Goal: Information Seeking & Learning: Learn about a topic

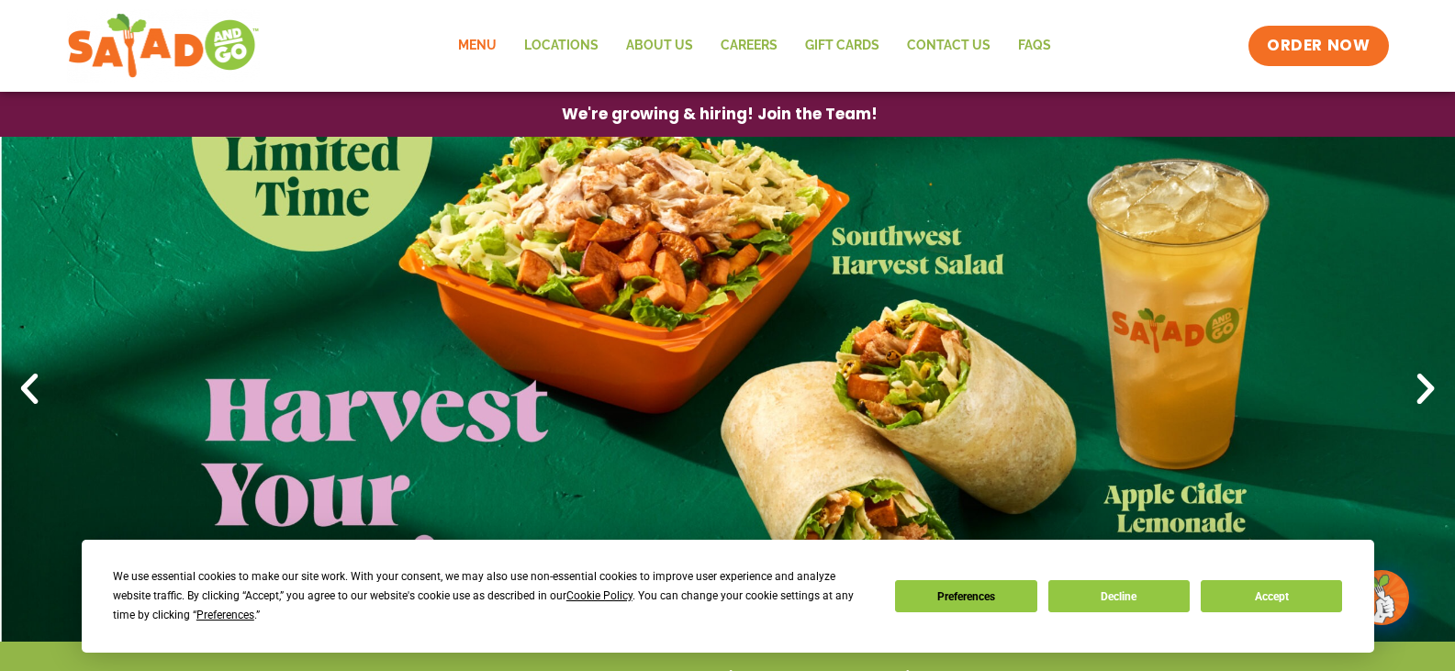
click at [480, 46] on link "Menu" at bounding box center [477, 46] width 66 height 42
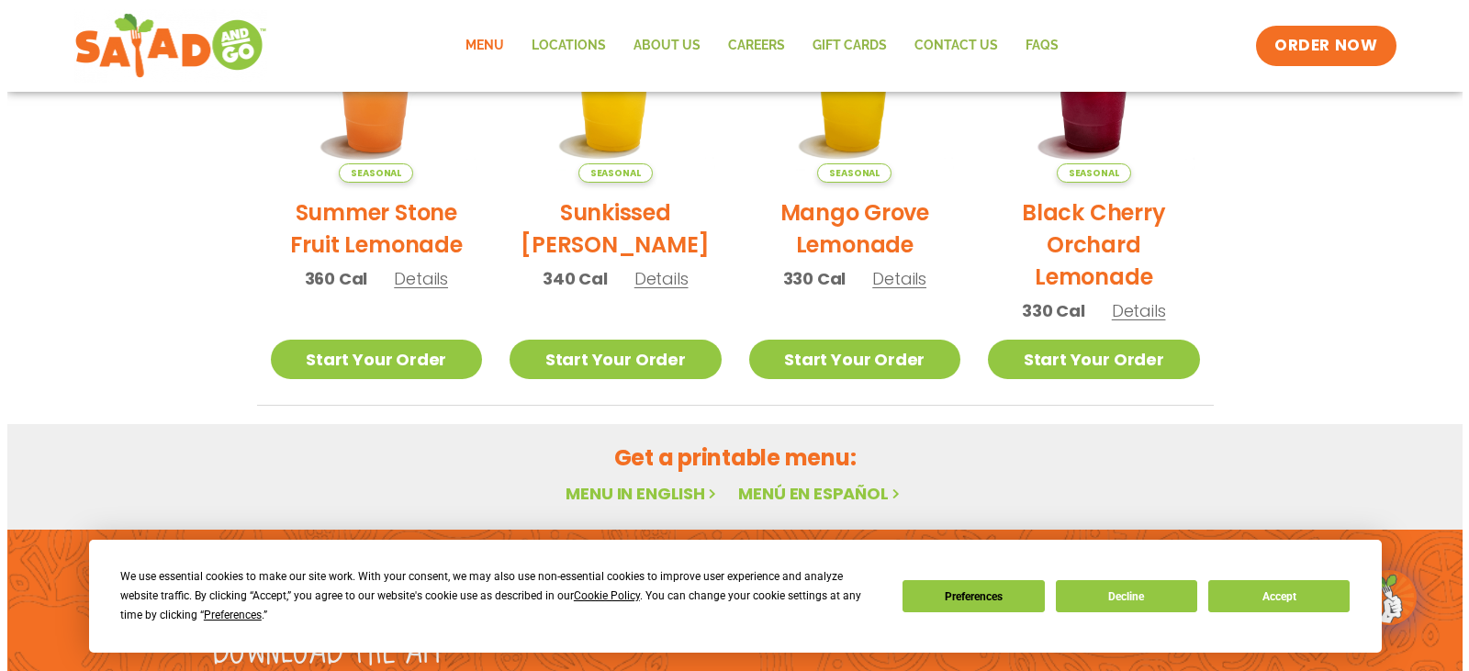
scroll to position [918, 0]
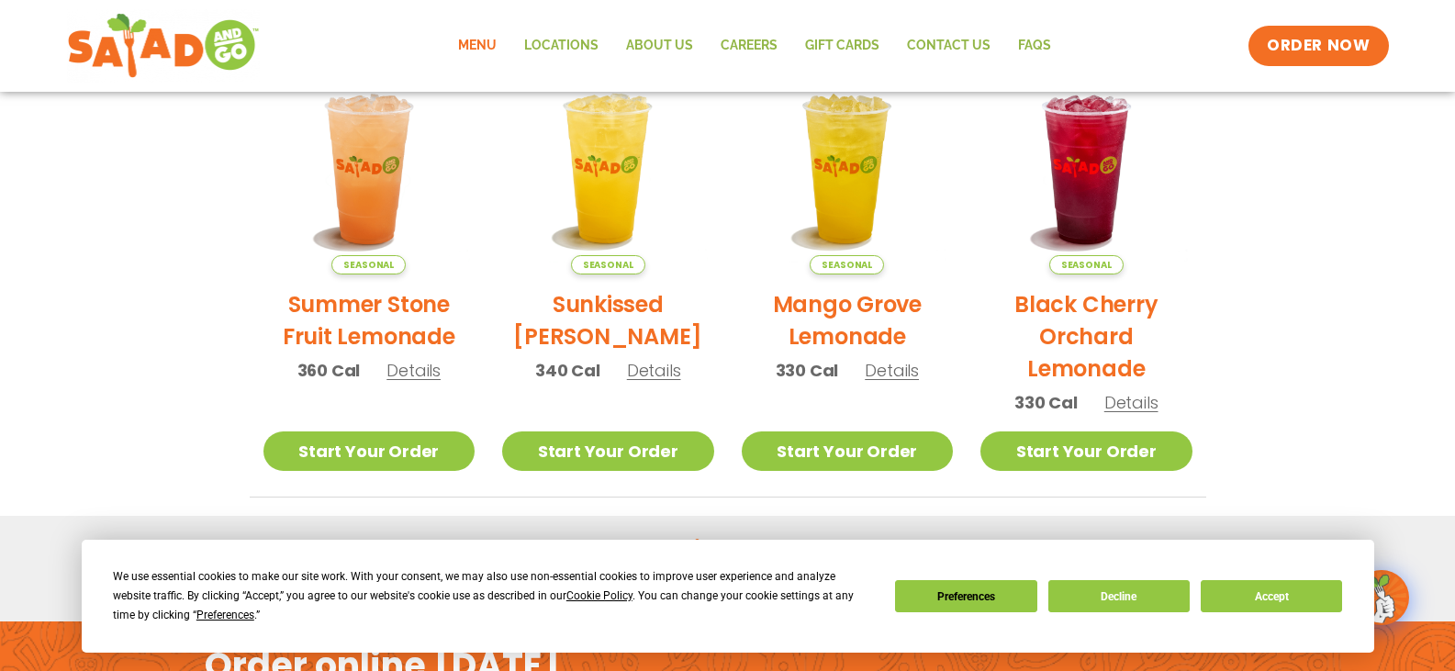
click at [662, 368] on span "Details" at bounding box center [654, 370] width 54 height 23
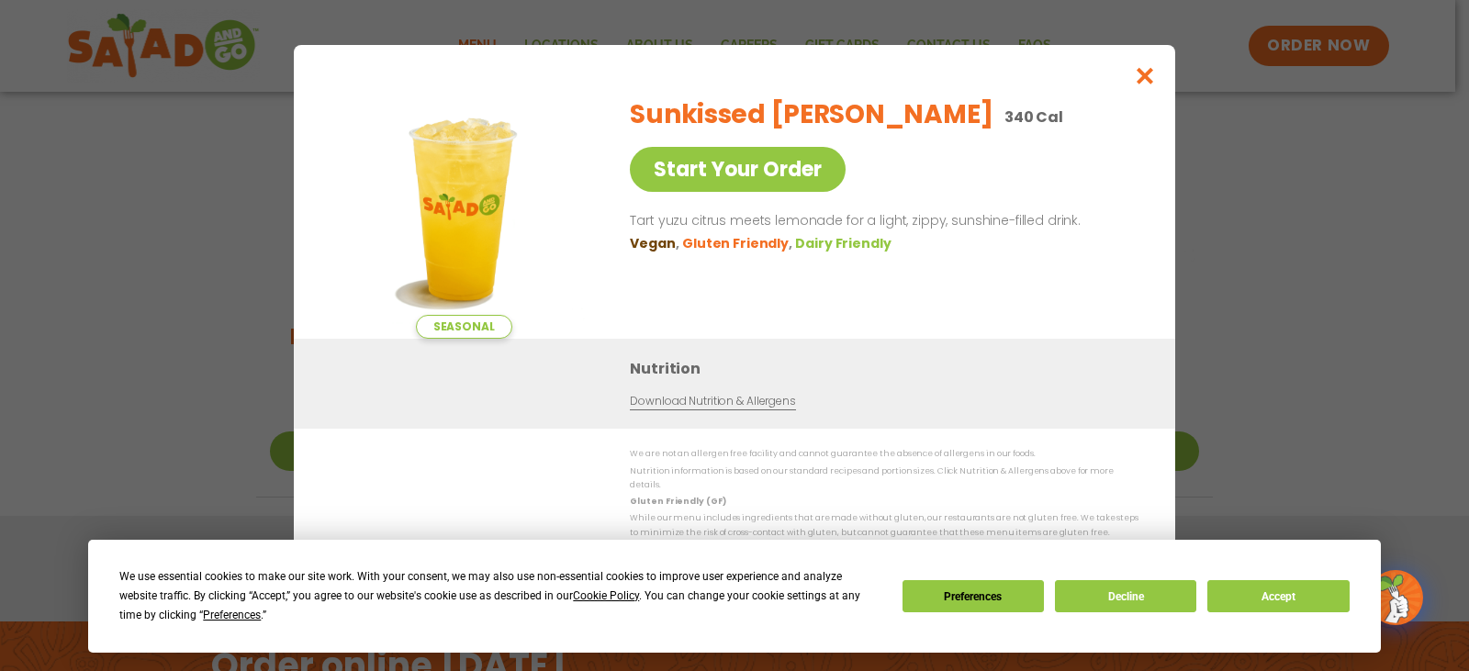
click at [1312, 216] on div "Seasonal Start Your Order Sunkissed Yuzu Lemonade 340 Cal Start Your Order Tart…" at bounding box center [734, 335] width 1469 height 671
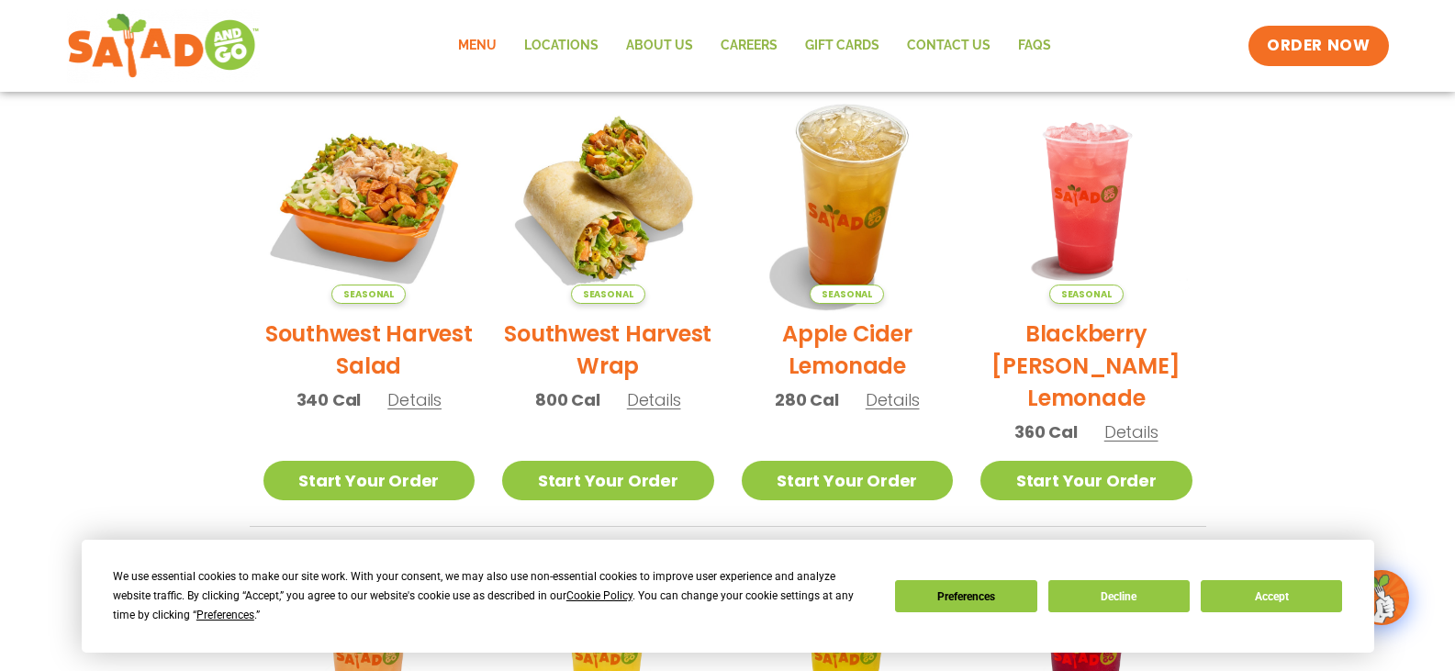
scroll to position [415, 0]
